Goal: Check status: Check status

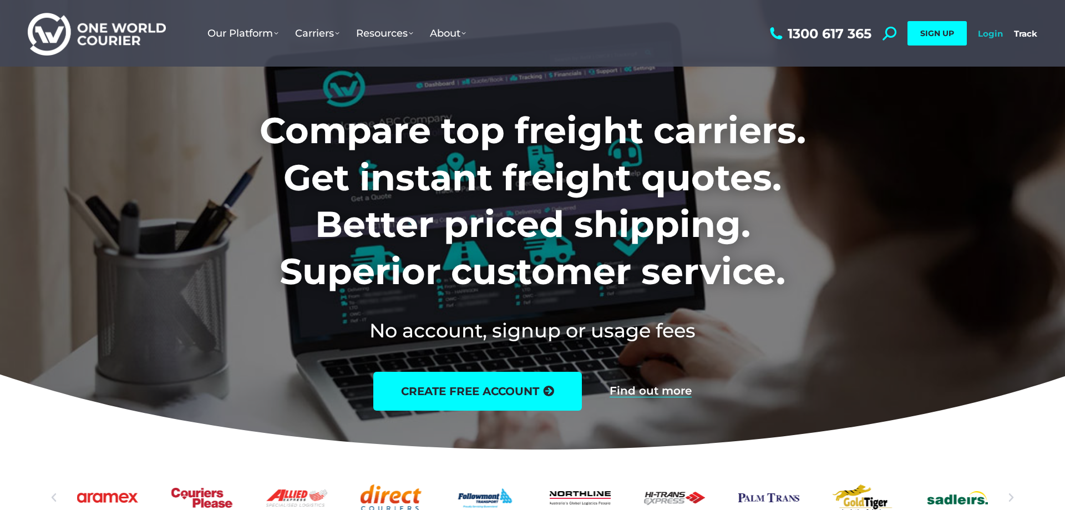
click at [997, 35] on link "Login" at bounding box center [990, 33] width 25 height 11
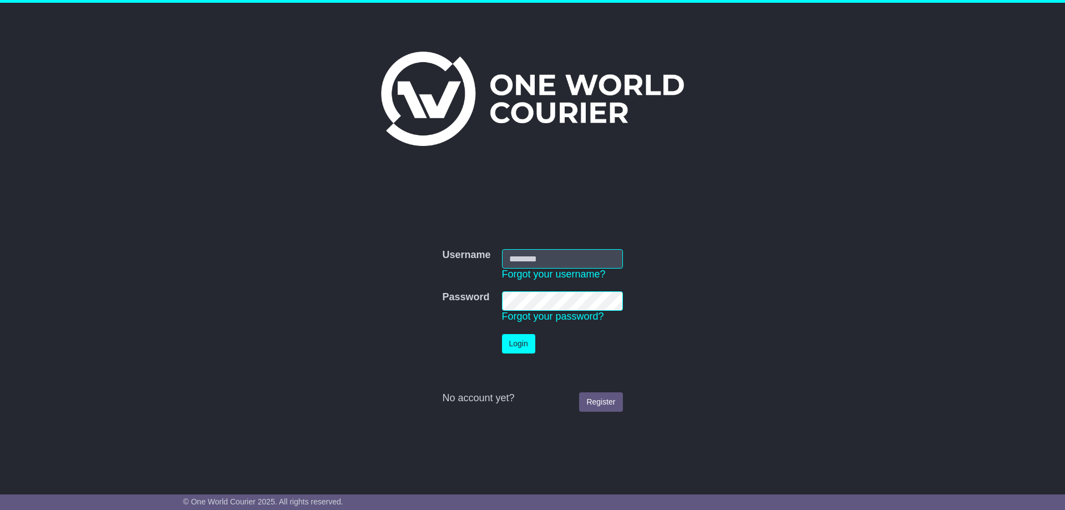
click at [566, 250] on input "Username" at bounding box center [562, 258] width 121 height 19
type input "**********"
click at [529, 341] on button "Login" at bounding box center [518, 343] width 33 height 19
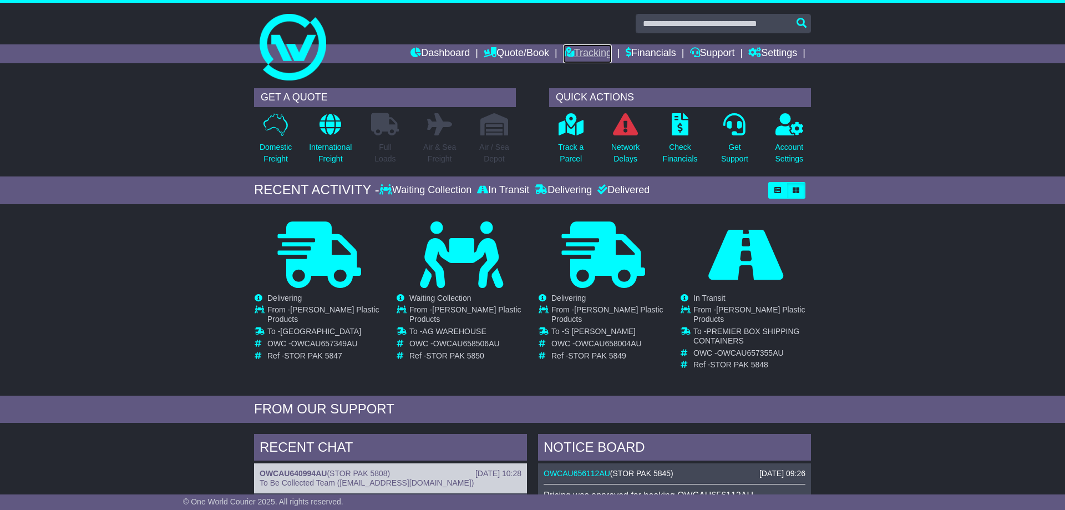
click at [563, 47] on link "Tracking" at bounding box center [587, 53] width 49 height 19
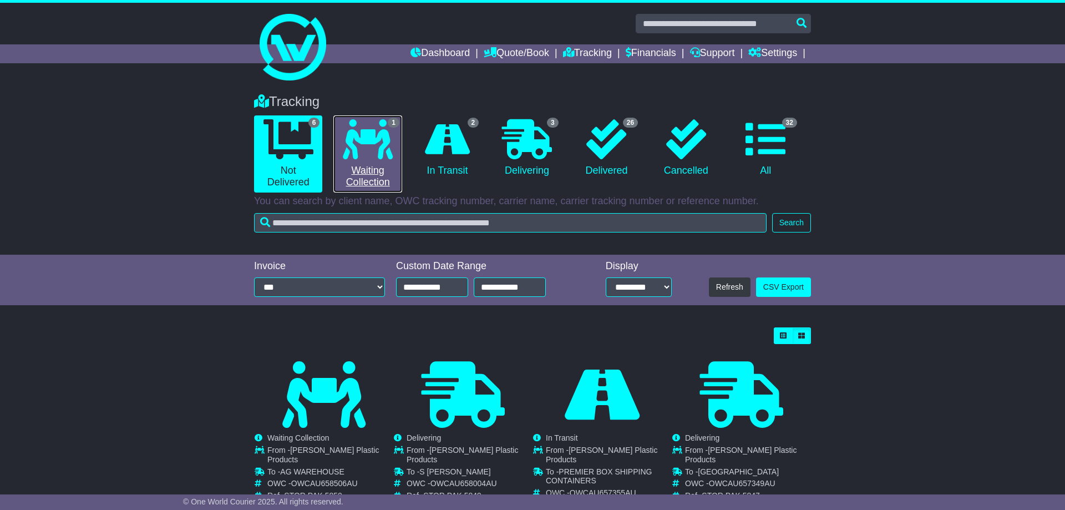
click at [362, 147] on icon at bounding box center [368, 139] width 50 height 40
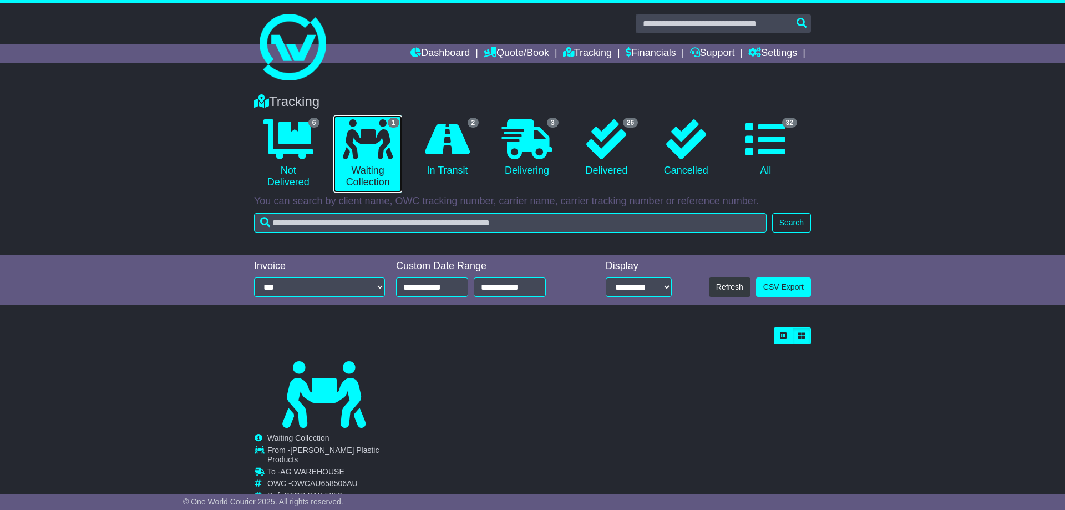
scroll to position [29, 0]
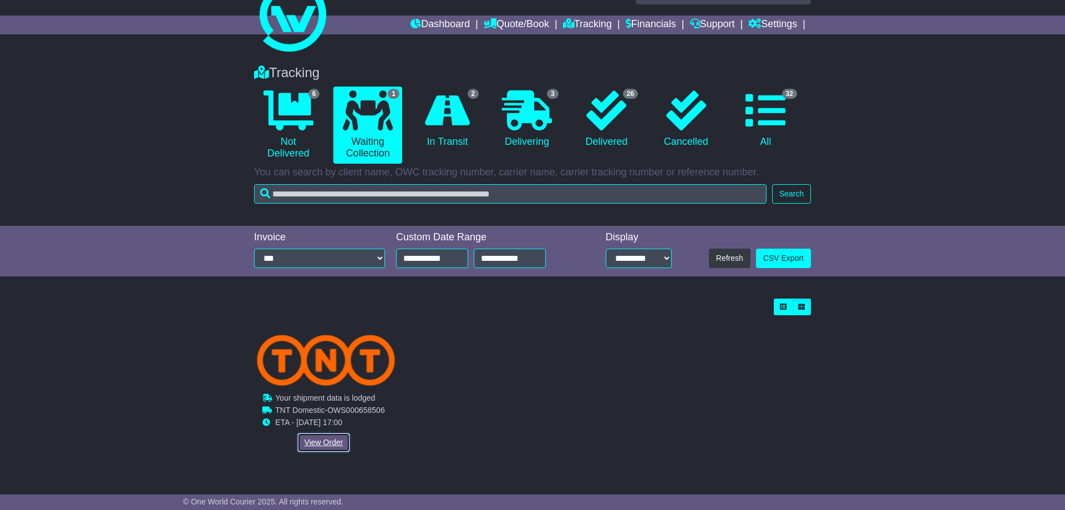
click at [335, 444] on link "View Order" at bounding box center [323, 442] width 53 height 19
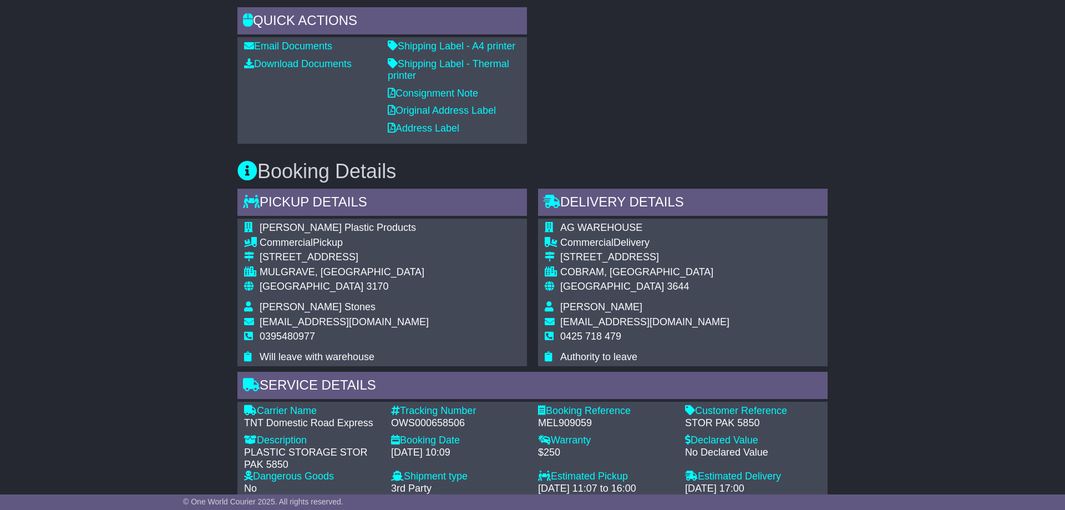
scroll to position [679, 0]
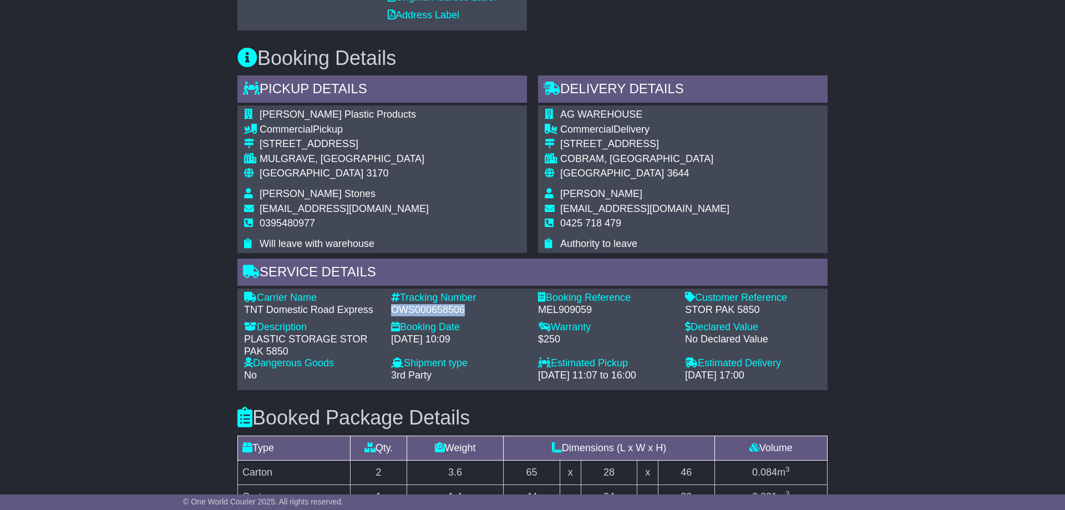
drag, startPoint x: 391, startPoint y: 302, endPoint x: 465, endPoint y: 298, distance: 74.5
click at [465, 304] on div "OWS000658506" at bounding box center [459, 310] width 136 height 12
copy div "OWS000658506"
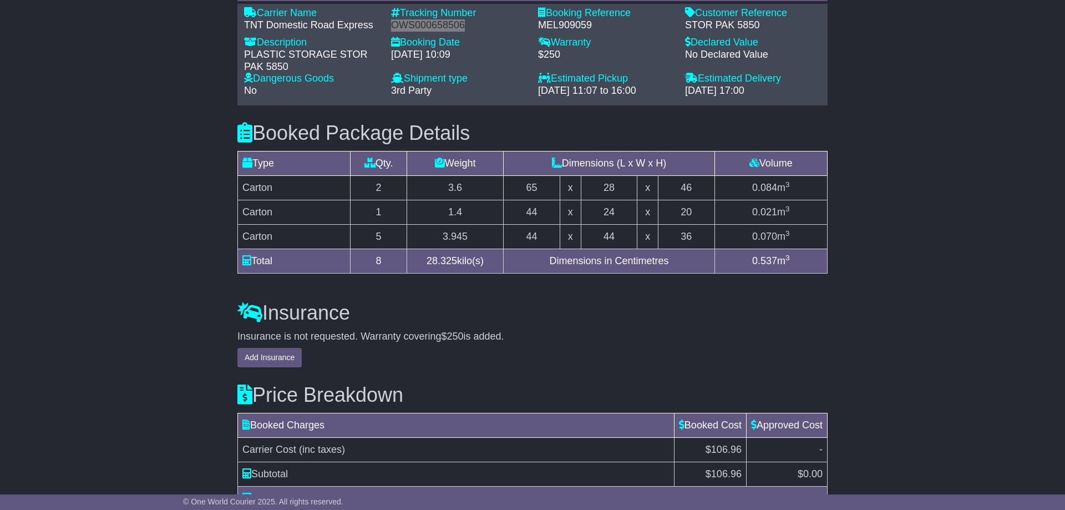
scroll to position [1020, 0]
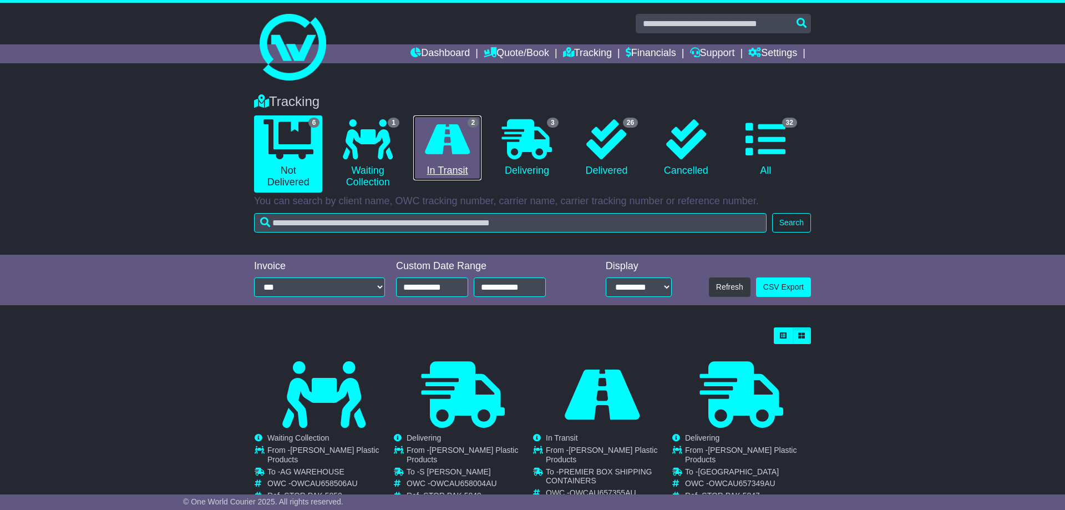
click at [454, 159] on icon at bounding box center [447, 139] width 45 height 40
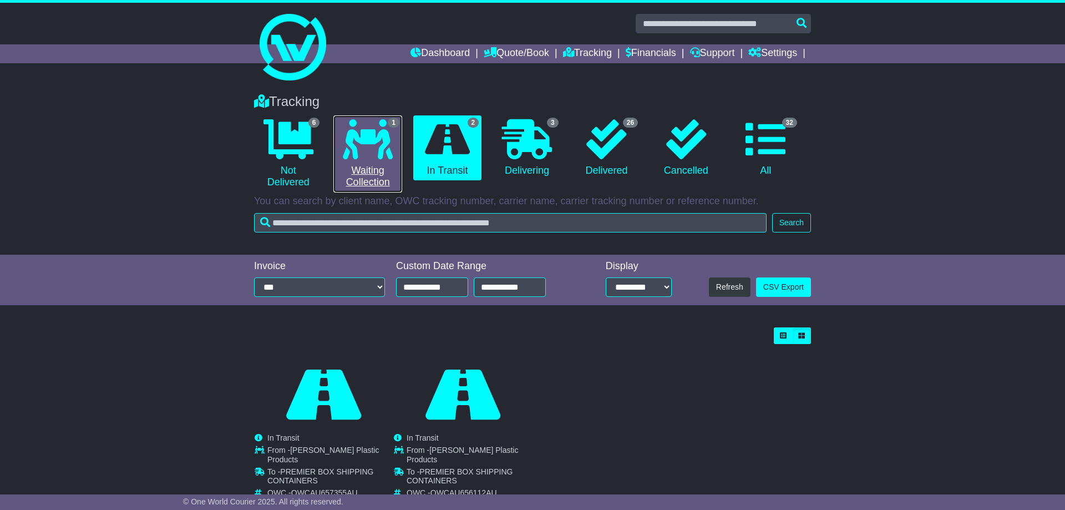
click at [381, 149] on icon at bounding box center [368, 139] width 50 height 40
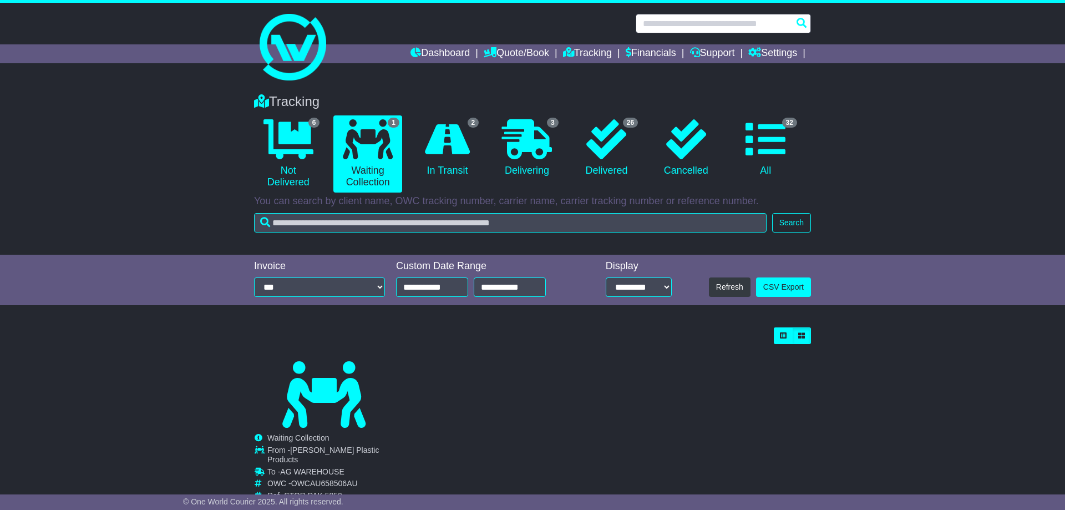
click at [738, 26] on input "text" at bounding box center [723, 23] width 175 height 19
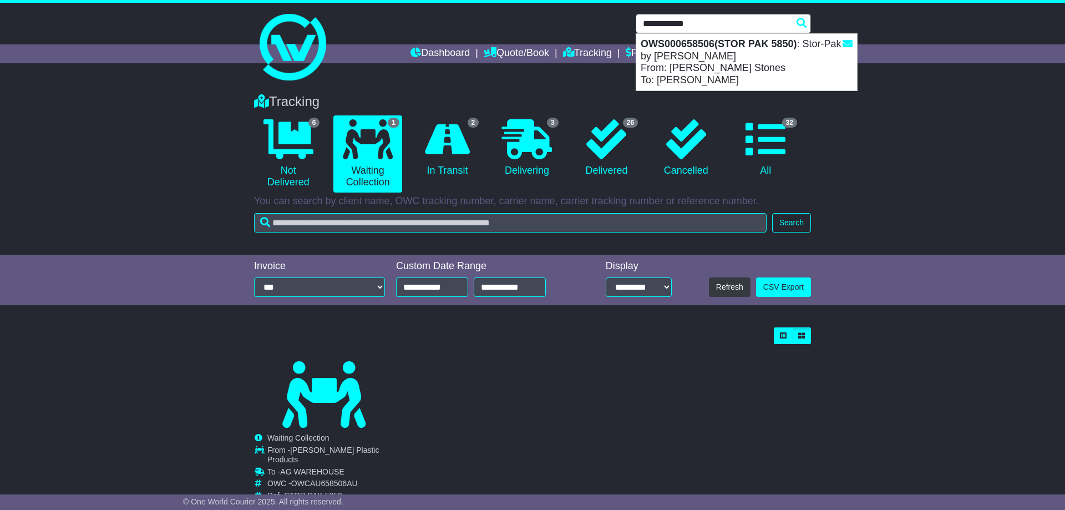
type input "**********"
drag, startPoint x: 1034, startPoint y: 153, endPoint x: 940, endPoint y: 134, distance: 95.5
click at [997, 150] on div "Tracking 6 Not Delivered 1 Waiting Collection 2 In Transit 3 Delivering 0" at bounding box center [532, 169] width 1065 height 172
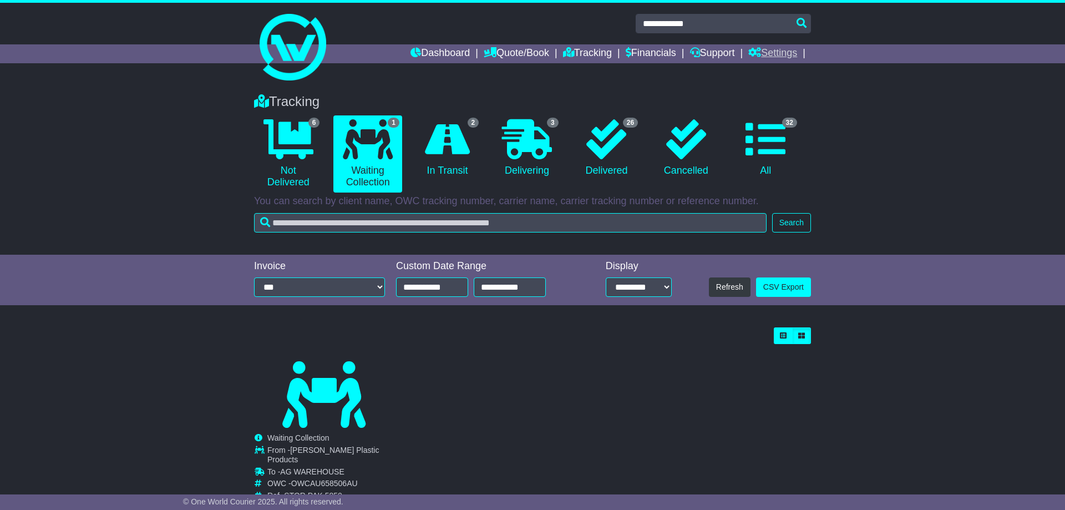
click at [779, 57] on link "Settings" at bounding box center [772, 53] width 49 height 19
click at [770, 75] on link "Settings" at bounding box center [793, 73] width 88 height 12
